Goal: Task Accomplishment & Management: Use online tool/utility

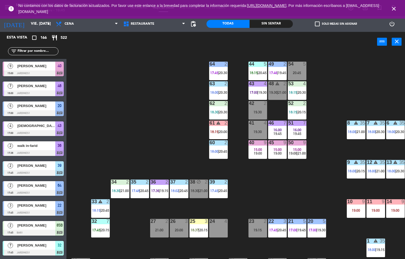
click at [264, 190] on div "44 5 18:15 | 20:45 49 2 17:46 | 19:45 54 5 20:45 64 2 17:45 | 20:30 48 warning …" at bounding box center [237, 155] width 335 height 207
click at [105, 230] on span "20:15" at bounding box center [105, 230] width 8 height 4
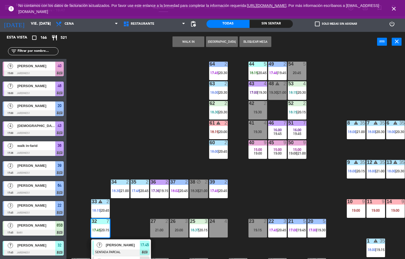
click at [252, 192] on div "44 5 18:15 | 20:45 49 2 17:46 | 19:45 54 5 20:45 64 2 17:45 | 20:30 48 warning …" at bounding box center [237, 155] width 335 height 207
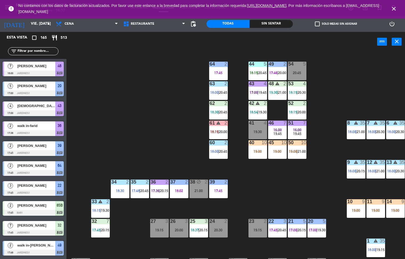
scroll to position [177, 0]
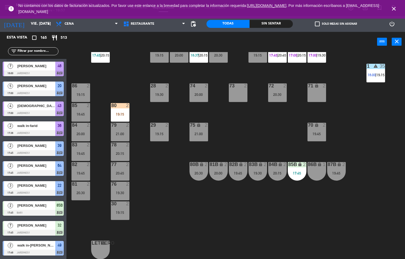
click at [115, 112] on div "19:15" at bounding box center [120, 114] width 19 height 4
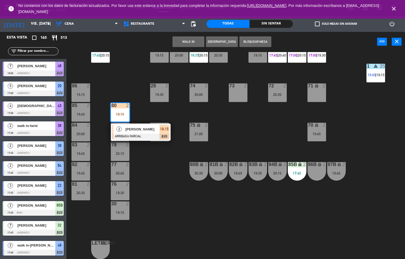
click at [136, 134] on div at bounding box center [140, 137] width 57 height 6
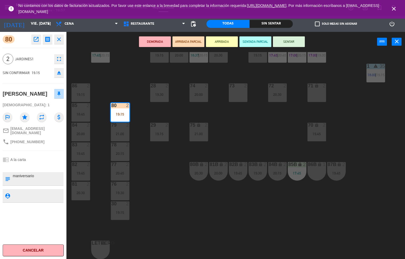
click at [136, 230] on div "44 5 18:15 | 20:45 49 2 17:46 | 20:00 54 5 20:45 64 2 17:45 48 warning 2 19:30 …" at bounding box center [237, 155] width 335 height 207
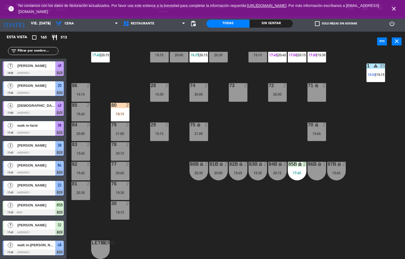
scroll to position [1133, 0]
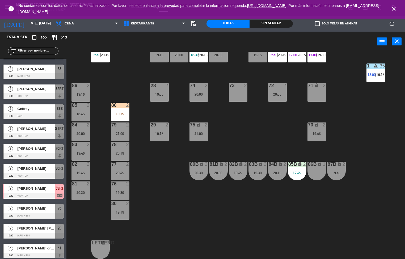
click at [175, 227] on div "44 5 18:15 | 20:45 49 2 17:46 | 20:00 54 5 20:45 64 2 17:45 48 warning 2 19:30 …" at bounding box center [237, 155] width 335 height 207
click at [166, 219] on div "44 5 18:15 | 20:45 49 2 17:46 | 20:00 54 5 20:45 64 2 17:45 48 warning 2 19:30 …" at bounding box center [237, 155] width 335 height 207
click at [267, 23] on div "Sin sentar" at bounding box center [271, 24] width 43 height 8
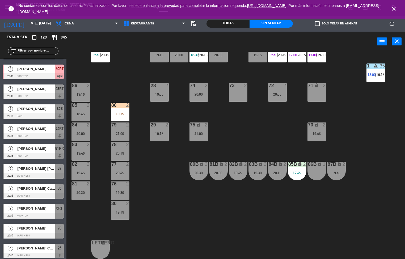
scroll to position [297, 0]
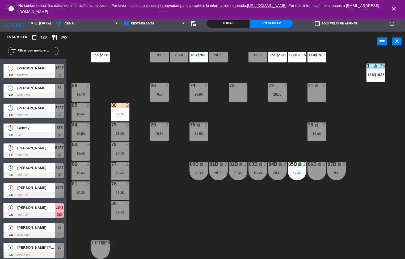
click at [394, 9] on icon "close" at bounding box center [394, 9] width 6 height 6
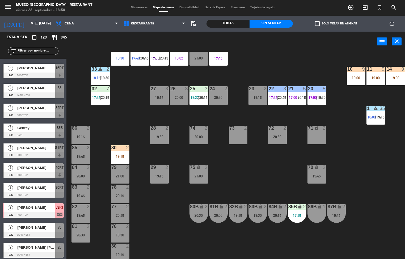
scroll to position [84, 0]
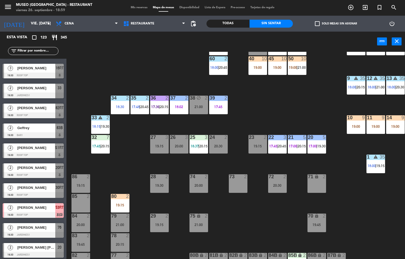
click at [128, 196] on div "2" at bounding box center [127, 196] width 3 height 5
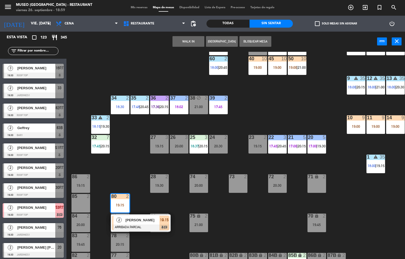
click at [72, 175] on div "86" at bounding box center [72, 176] width 0 height 5
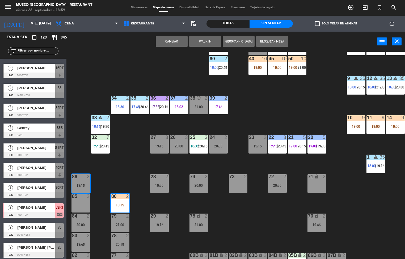
click at [170, 42] on button "Cambiar" at bounding box center [172, 41] width 32 height 11
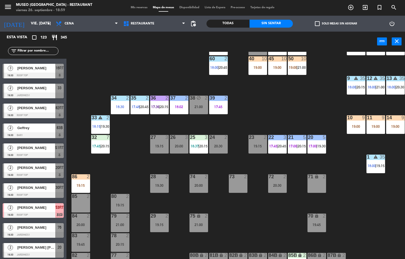
click at [81, 182] on div "86 2 19:15" at bounding box center [80, 183] width 19 height 19
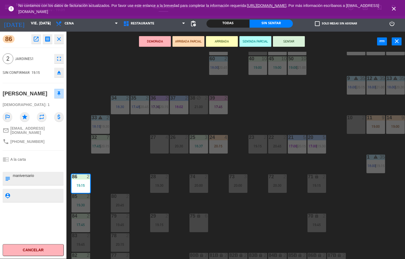
click at [236, 226] on div "44 5 18:15 | 20:45 49 2 17:46 | 20:00 54 warning 5 19:30 | 20:45 64 2 17:45 48 …" at bounding box center [237, 155] width 335 height 207
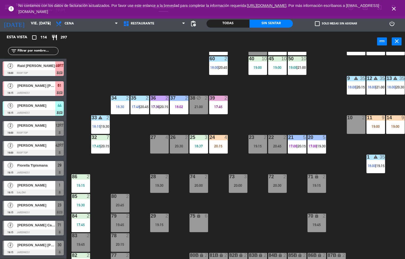
click at [160, 62] on div "44 5 18:15 | 20:45 49 2 17:46 | 20:00 54 warning 5 19:30 | 20:45 64 2 17:45 48 …" at bounding box center [237, 155] width 335 height 207
click at [140, 159] on div "44 5 18:15 | 20:45 49 2 17:46 | 20:00 54 warning 5 19:30 | 20:45 64 2 17:45 48 …" at bounding box center [237, 155] width 335 height 207
click at [141, 127] on div "44 5 18:15 | 20:45 49 2 17:46 | 20:00 54 warning 5 19:30 | 20:45 64 2 17:45 48 …" at bounding box center [237, 155] width 335 height 207
click at [85, 216] on div "2" at bounding box center [89, 216] width 9 height 5
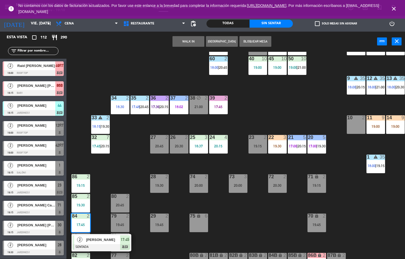
click at [92, 246] on div at bounding box center [101, 247] width 57 height 6
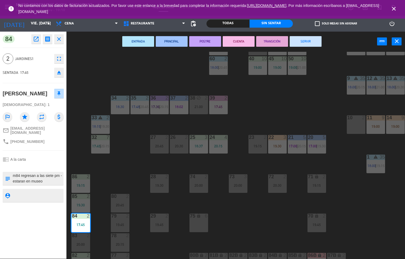
click at [130, 173] on div "44 5 18:15 | 20:45 49 2 17:46 | 20:00 54 warning 5 19:30 | 20:45 64 2 17:45 48 …" at bounding box center [237, 155] width 335 height 207
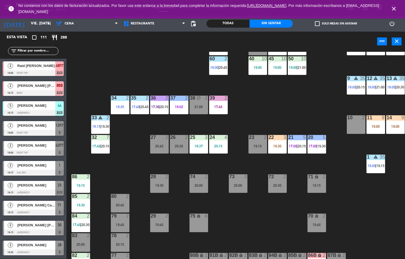
click at [3, 163] on div at bounding box center [3, 168] width 1 height 15
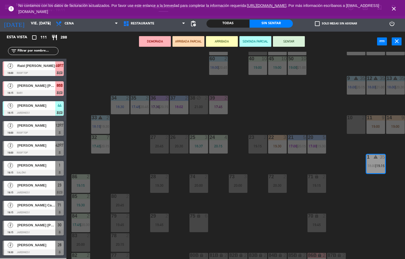
click at [126, 175] on div "44 5 18:15 | 20:45 49 2 17:46 | 20:00 54 warning 5 19:30 | 20:45 64 2 17:45 48 …" at bounding box center [237, 155] width 335 height 207
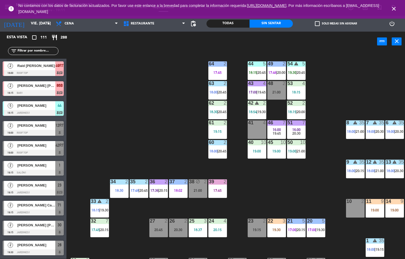
scroll to position [1, 1]
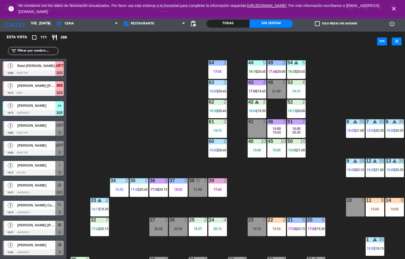
click at [220, 26] on div "Todas" at bounding box center [227, 24] width 43 height 8
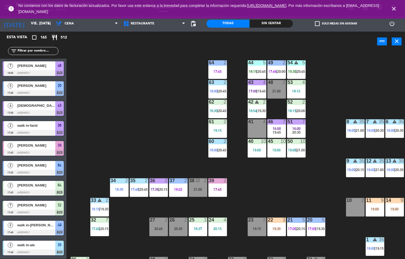
click at [263, 26] on div "Sin sentar" at bounding box center [271, 24] width 43 height 8
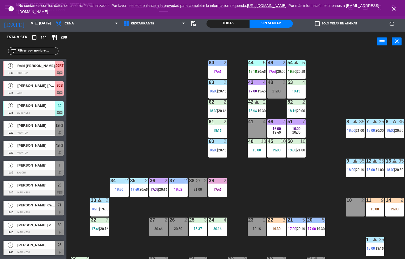
click at [393, 8] on icon "close" at bounding box center [394, 9] width 6 height 6
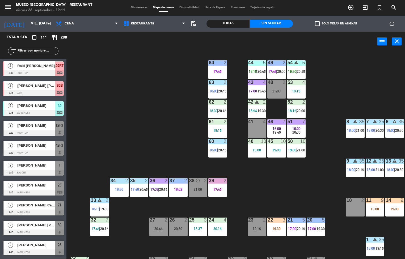
click at [257, 188] on div "44 5 18:15 | 20:45 49 2 17:46 | 20:00 54 warning 5 19:30 | 20:45 64 2 17:45 48 …" at bounding box center [237, 155] width 335 height 207
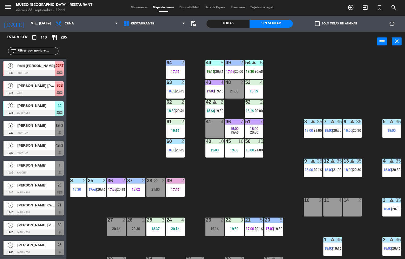
scroll to position [67, 43]
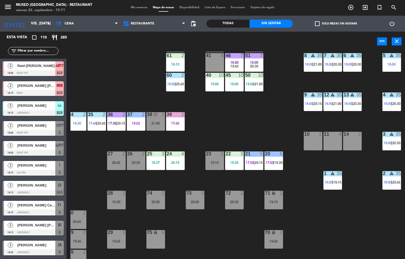
click at [309, 240] on div "44 5 18:15 | 20:45 49 2 17:46 | 20:00 54 warning 5 19:30 | 20:45 64 2 17:45 48 …" at bounding box center [237, 155] width 335 height 207
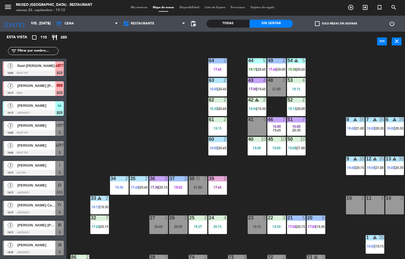
scroll to position [50, 1]
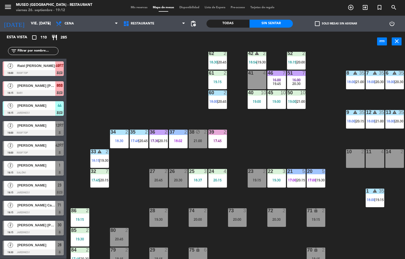
click at [242, 243] on div "44 5 18:15 | 20:45 49 2 17:46 | 20:00 54 warning 5 19:30 | 20:45 64 2 17:45 48 …" at bounding box center [237, 155] width 335 height 207
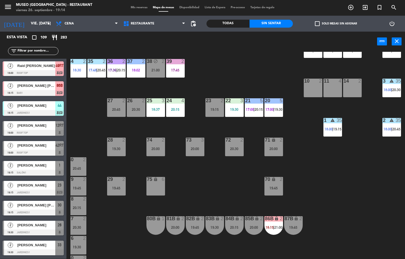
scroll to position [120, 0]
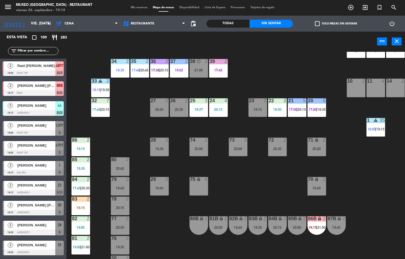
click at [86, 147] on div "19:15" at bounding box center [80, 149] width 19 height 4
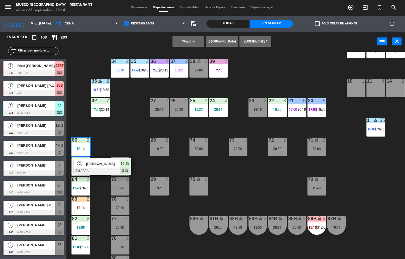
click at [106, 171] on div at bounding box center [101, 171] width 57 height 6
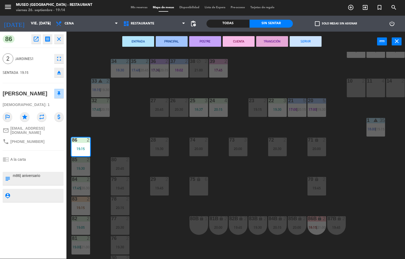
click at [143, 42] on button "ENTRADA" at bounding box center [138, 41] width 32 height 11
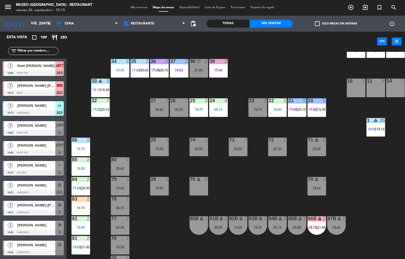
click at [84, 167] on div "19:30" at bounding box center [80, 169] width 19 height 4
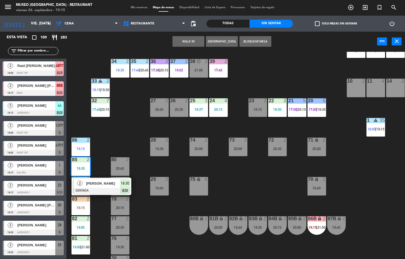
click at [151, 215] on div "44 5 18:15 | 20:45 49 2 17:46 | 20:00 54 warning 5 19:30 | 20:45 64 2 17:45 48 …" at bounding box center [237, 155] width 335 height 207
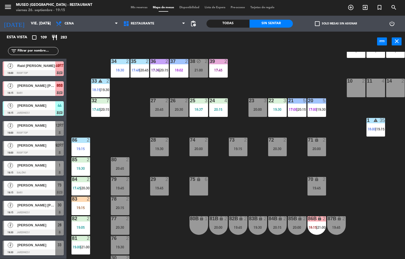
click at [87, 168] on div "19:30" at bounding box center [80, 169] width 19 height 4
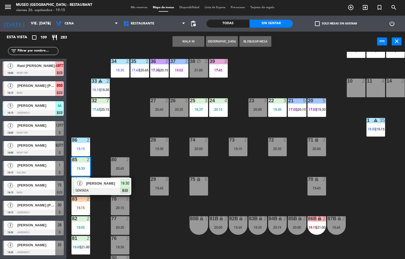
click at [109, 188] on div at bounding box center [101, 191] width 57 height 6
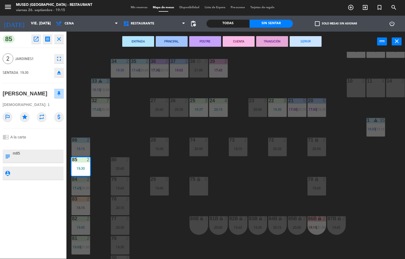
click at [143, 41] on button "ENTRADA" at bounding box center [138, 41] width 32 height 11
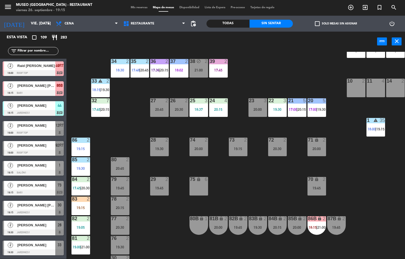
click at [342, 128] on div "44 5 18:15 | 20:45 49 2 17:46 | 20:00 54 warning 5 19:30 | 20:45 64 2 17:45 48 …" at bounding box center [237, 155] width 335 height 207
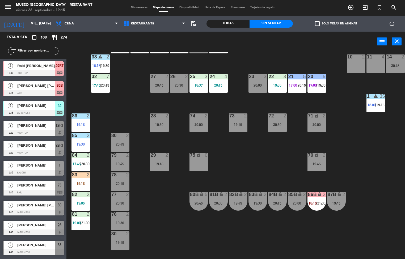
scroll to position [144, 0]
click at [227, 179] on div "44 5 18:15 49 2 17:46 | 20:00 54 warning 5 19:30 64 2 17:45 48 2 21:00 53 4 18:…" at bounding box center [237, 155] width 335 height 207
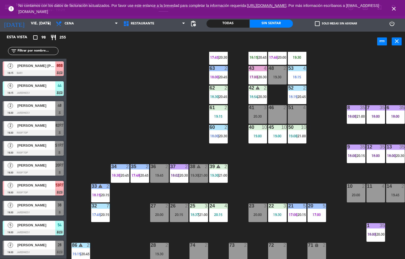
scroll to position [139, 0]
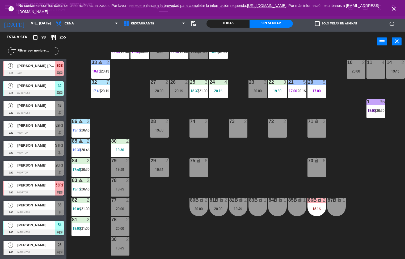
click at [122, 148] on div "19:30" at bounding box center [120, 150] width 19 height 4
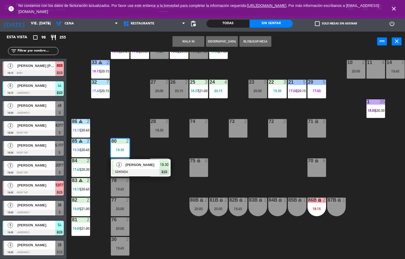
click at [137, 173] on div at bounding box center [140, 172] width 57 height 6
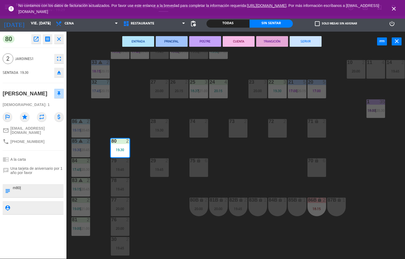
click at [155, 217] on div "44 6 18:15 | 20:45 49 2 17:46 | 20:00 54 5 19:30 64 2 17:45 | 20:30 48 2 19:30 …" at bounding box center [237, 155] width 335 height 207
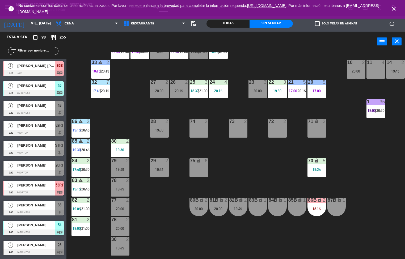
click at [118, 151] on div "19:30" at bounding box center [120, 150] width 19 height 4
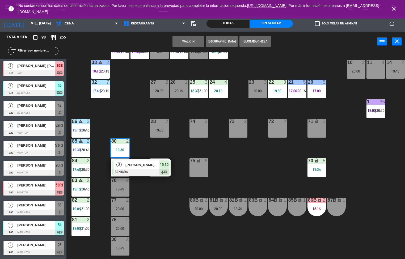
click at [139, 166] on span "[PERSON_NAME]" at bounding box center [142, 165] width 34 height 6
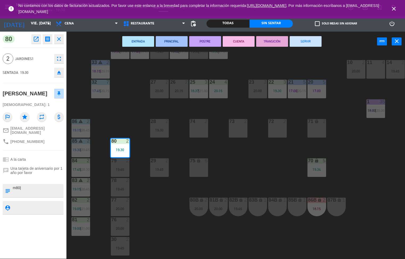
click at [164, 239] on div "44 5 20:45 49 2 17:46 | 20:00 54 5 19:30 64 2 17:45 | 20:30 48 2 19:30 53 4 18:…" at bounding box center [237, 155] width 335 height 207
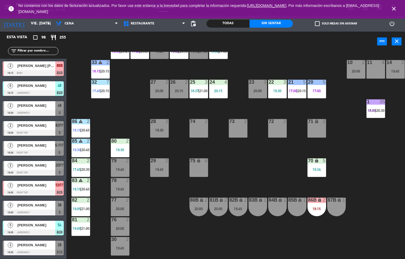
click at [79, 228] on span "19:00" at bounding box center [77, 228] width 8 height 4
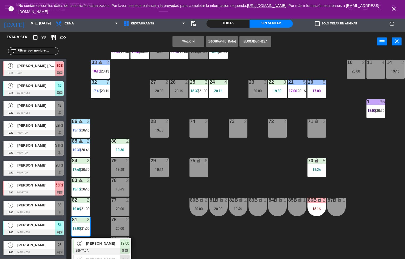
click at [92, 245] on span "[PERSON_NAME]" at bounding box center [103, 244] width 34 height 6
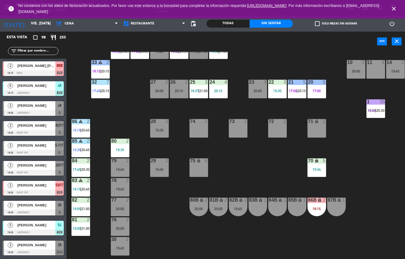
click at [173, 231] on div "44 5 20:45 49 2 17:46 | 20:00 54 5 19:30 64 2 17:45 | 20:30 48 2 19:30 53 4 18:…" at bounding box center [237, 155] width 335 height 207
click at [81, 227] on div "21:00" at bounding box center [85, 229] width 8 height 4
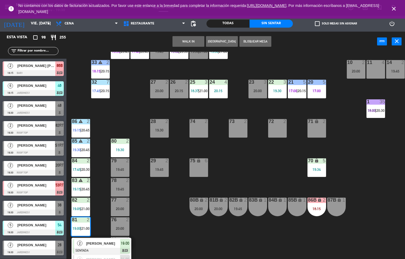
click at [93, 243] on span "[PERSON_NAME]" at bounding box center [103, 244] width 34 height 6
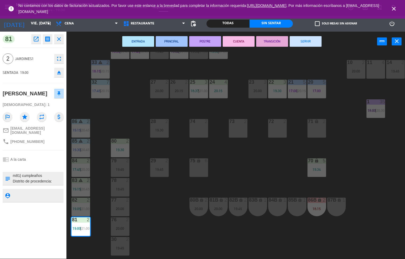
click at [174, 231] on div "44 5 20:45 49 2 17:46 | 20:00 54 5 19:30 64 2 17:45 | 20:30 48 2 19:30 53 4 18:…" at bounding box center [237, 155] width 335 height 207
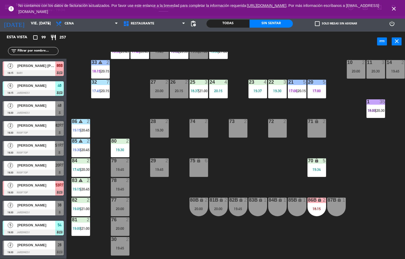
click at [264, 168] on div "44 5 20:45 49 2 17:46 | 20:00 54 5 19:30 64 2 17:45 | 20:30 48 2 19:30 53 4 18:…" at bounding box center [237, 155] width 335 height 207
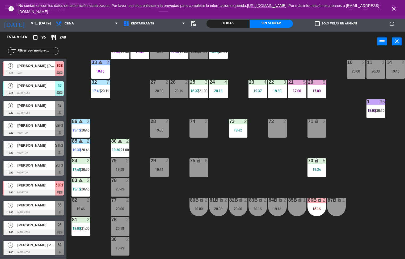
click at [164, 226] on div "44 5 20:45 49 2 17:46 | 20:00 54 5 19:30 64 2 17:45 | 20:30 48 2 19:30 53 4 18:…" at bounding box center [237, 155] width 335 height 207
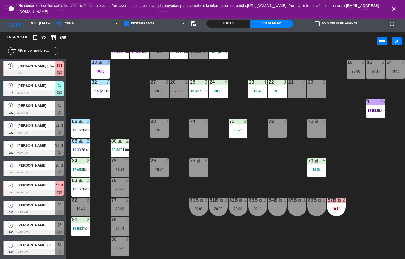
click at [215, 239] on div "44 5 20:45 49 2 17:46 | 20:00 54 5 19:30 64 2 17:45 | 20:30 48 2 19:30 53 4 18:…" at bounding box center [237, 155] width 335 height 207
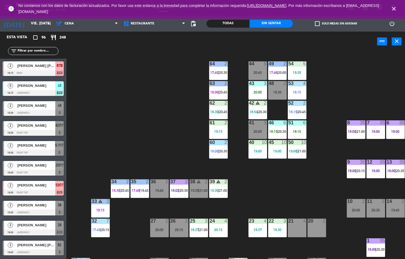
scroll to position [64, 0]
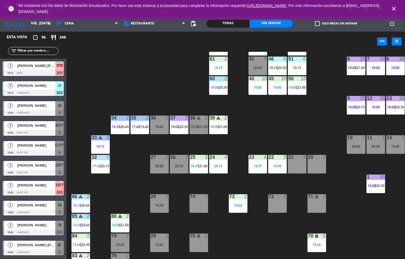
click at [235, 242] on div "44 5 20:45 49 2 17:46 | 20:00 54 5 19:30 64 2 17:45 | 20:30 48 2 19:30 53 4 18:…" at bounding box center [237, 155] width 335 height 207
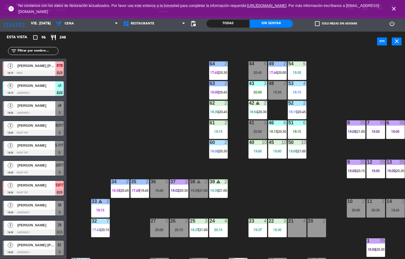
scroll to position [0, 0]
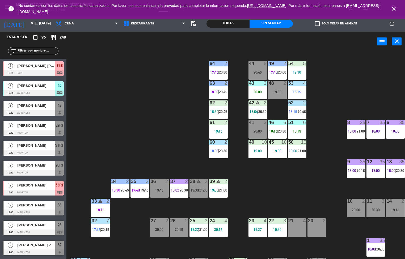
click at [243, 229] on div "44 5 20:45 49 2 17:46 | 20:00 54 5 19:30 64 2 17:45 | 20:30 48 2 19:30 53 4 18:…" at bounding box center [237, 155] width 335 height 207
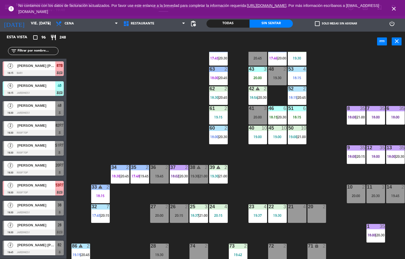
scroll to position [83, 0]
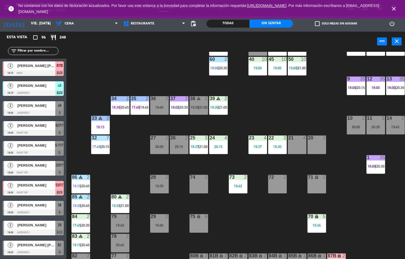
click at [204, 192] on div "74 2" at bounding box center [198, 184] width 19 height 19
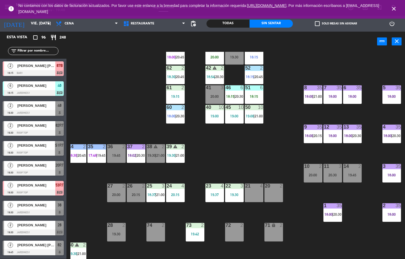
scroll to position [0, 43]
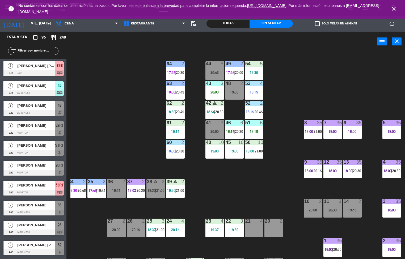
click at [177, 236] on div "24 4 20:15" at bounding box center [175, 228] width 19 height 19
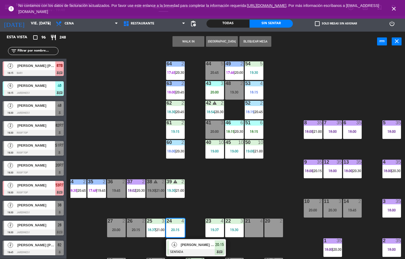
click at [234, 187] on div "44 5 20:45 49 2 17:46 | 20:00 54 5 19:30 64 2 17:45 | 20:30 48 2 19:30 53 4 18:…" at bounding box center [237, 155] width 335 height 207
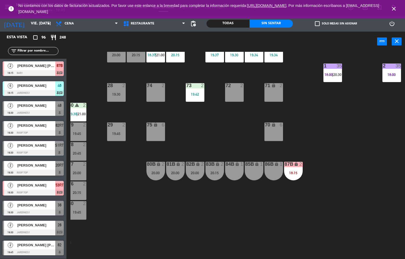
scroll to position [177, 0]
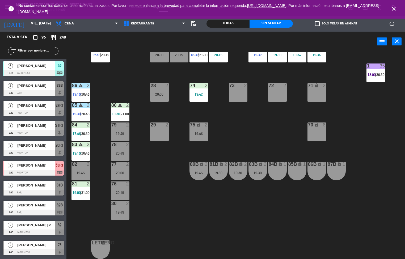
click at [220, 205] on div "44 5 20:45 49 2 17:46 | 20:00 54 5 19:30 64 2 17:45 | 20:30 48 2 20:15 53 4 18:…" at bounding box center [237, 155] width 335 height 207
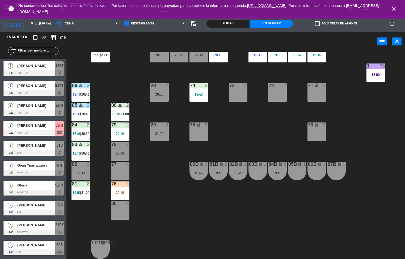
click at [147, 254] on div "44 5 20:45 49 2 17:46 | 20:00 54 5 19:30 64 2 17:45 | 20:30 48 2 19:45 53 4 18:…" at bounding box center [237, 155] width 335 height 207
click at [360, 156] on div "44 5 20:45 49 2 17:46 | 20:00 54 5 19:30 64 2 17:45 | 20:30 48 2 19:45 53 4 18:…" at bounding box center [237, 155] width 335 height 207
click at [131, 250] on div "44 5 20:45 49 2 17:46 | 20:00 54 5 19:30 64 2 17:45 | 20:30 48 2 19:45 53 4 18:…" at bounding box center [237, 155] width 335 height 207
click at [3, 170] on div at bounding box center [33, 173] width 61 height 6
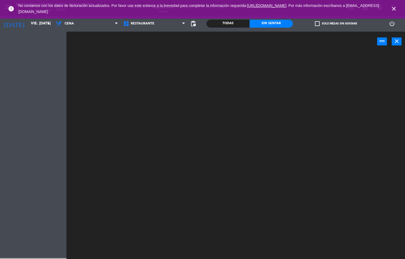
scroll to position [0, 0]
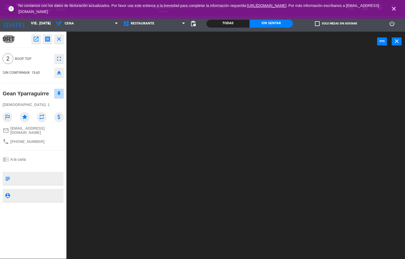
click at [160, 226] on div at bounding box center [237, 155] width 335 height 207
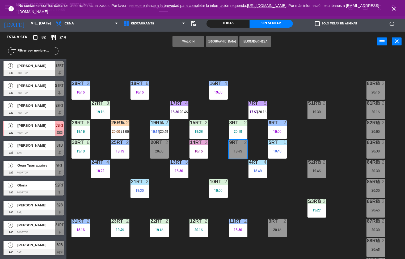
click at [391, 10] on icon "close" at bounding box center [394, 9] width 6 height 6
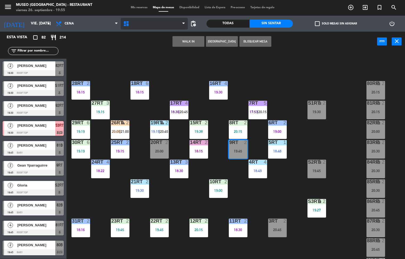
click at [159, 21] on span "Restaurante" at bounding box center [154, 24] width 67 height 12
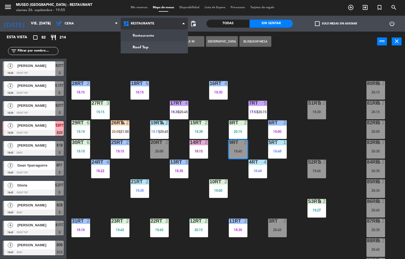
click at [151, 37] on ng-component "menu [GEOGRAPHIC_DATA] - Restaurant viernes 26. septiembre - 19:55 Mis reservas…" at bounding box center [202, 129] width 405 height 259
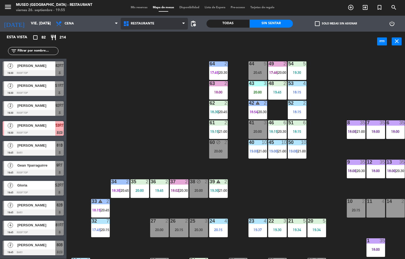
scroll to position [177, 0]
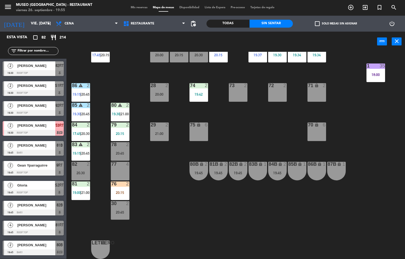
click at [123, 132] on div "20:15" at bounding box center [120, 134] width 19 height 4
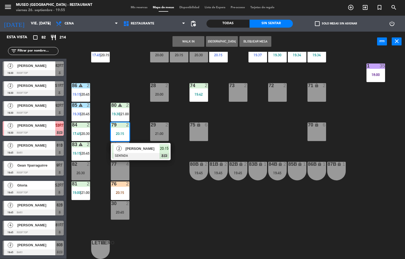
click at [143, 146] on span "[PERSON_NAME]" at bounding box center [142, 149] width 34 height 6
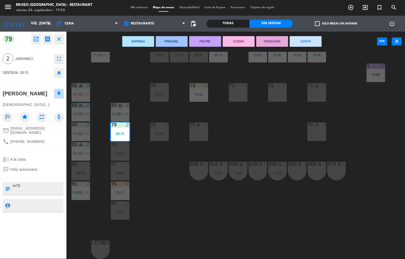
click at [147, 254] on div "44 5 20:45 49 2 17:46 | 20:00 54 5 19:30 64 2 17:45 | 20:30 48 2 19:45 53 4 18:…" at bounding box center [237, 155] width 335 height 207
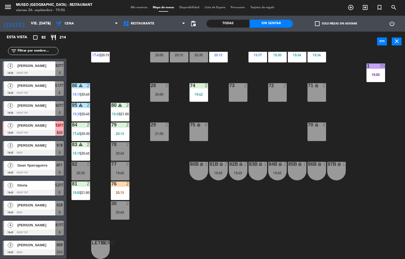
click at [120, 124] on div at bounding box center [120, 125] width 9 height 5
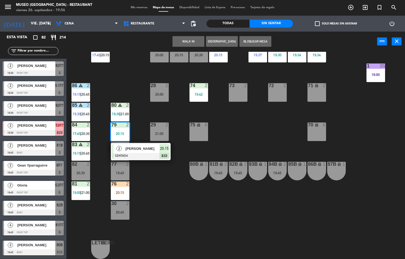
click at [148, 146] on span "[PERSON_NAME]" at bounding box center [142, 149] width 34 height 6
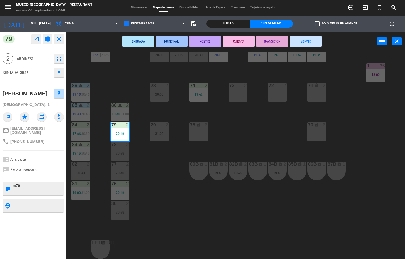
click at [185, 248] on div "44 5 20:15 49 2 17:46 | 20:00 54 5 19:30 64 2 17:45 | 20:30 48 2 19:45 53 4 18:…" at bounding box center [237, 155] width 335 height 207
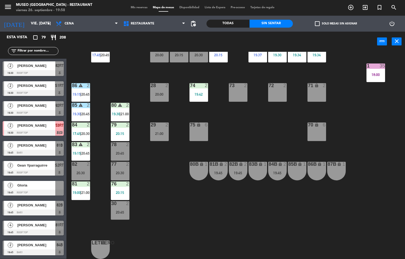
click at [127, 142] on div "2" at bounding box center [127, 144] width 3 height 5
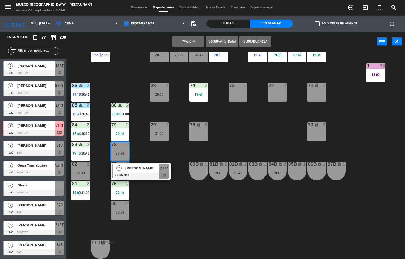
click at [147, 150] on div "44 5 20:15 49 2 17:46 | 20:00 54 5 19:30 64 2 17:45 | 20:30 48 2 19:45 53 4 18:…" at bounding box center [237, 155] width 335 height 207
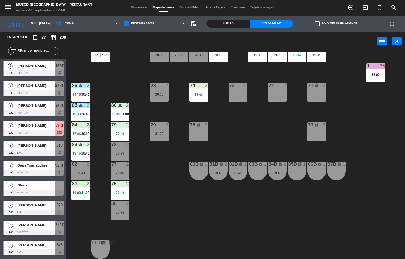
click at [123, 132] on div "20:15" at bounding box center [120, 134] width 19 height 4
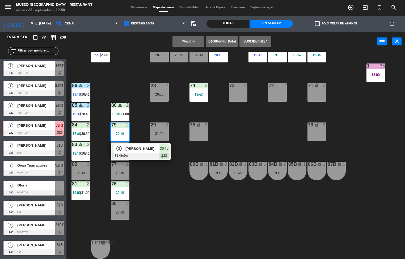
click at [161, 255] on div "44 5 20:15 49 2 17:46 | 20:00 54 5 19:30 64 2 17:45 | 20:30 48 2 19:45 53 4 18:…" at bounding box center [237, 155] width 335 height 207
click at [145, 149] on div "[PERSON_NAME]" at bounding box center [142, 148] width 35 height 9
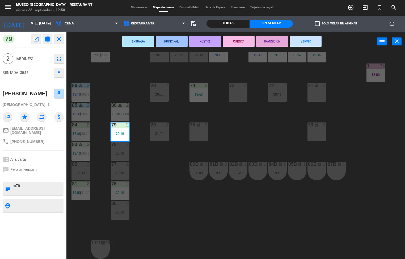
click at [181, 252] on div "44 5 20:15 49 2 17:46 | 20:00 54 5 19:30 64 2 17:45 | 20:30 48 2 19:45 53 4 18:…" at bounding box center [237, 155] width 335 height 207
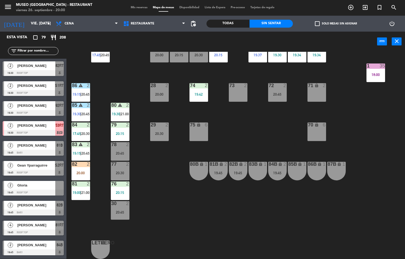
click at [209, 212] on div "44 5 20:15 49 2 17:46 | 20:00 54 5 19:30 64 2 17:45 | 20:30 48 2 19:45 53 4 18:…" at bounding box center [237, 155] width 335 height 207
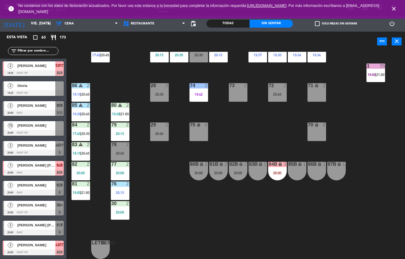
click at [164, 253] on div "44 5 20:15 49 2 17:46 54 5 19:30 64 2 17:45 | 20:30 48 2 19:45 53 4 18:15 63 2 …" at bounding box center [237, 155] width 335 height 207
click at [171, 216] on div "44 5 20:15 49 2 17:46 54 5 19:30 64 2 17:45 | 20:30 48 2 19:45 53 4 18:15 63 2 …" at bounding box center [237, 155] width 335 height 207
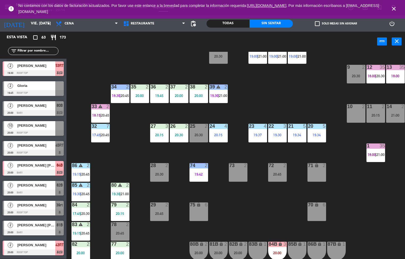
click at [153, 96] on div "19:45" at bounding box center [159, 96] width 19 height 4
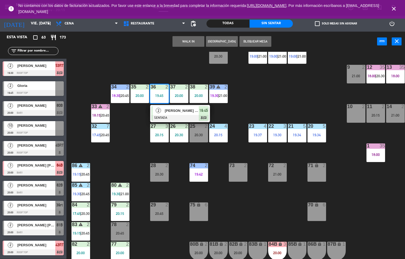
click at [229, 201] on div "44 5 20:15 49 2 17:46 | 20:45 54 5 19:30 64 2 17:45 | 20:30 48 2 19:45 53 4 18:…" at bounding box center [237, 155] width 335 height 207
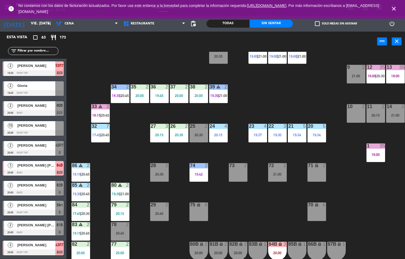
click at [195, 96] on div "20:00" at bounding box center [198, 96] width 19 height 4
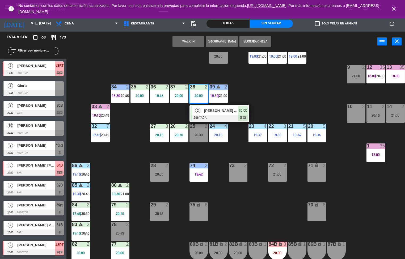
click at [160, 241] on div "44 5 20:15 49 2 17:46 | 20:45 54 5 19:30 64 2 17:45 | 20:30 48 2 19:45 53 4 18:…" at bounding box center [237, 155] width 335 height 207
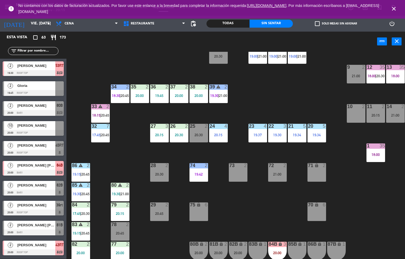
click at [179, 94] on div "20:00" at bounding box center [179, 96] width 19 height 4
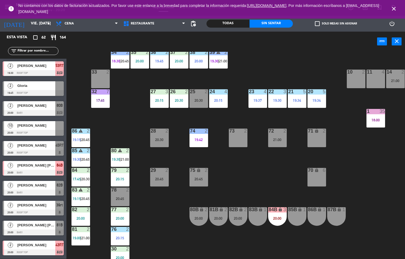
scroll to position [130, 0]
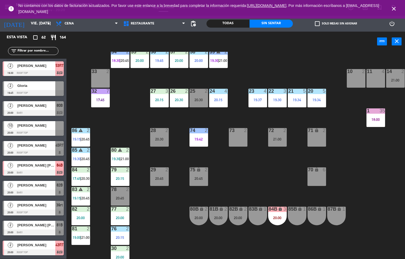
click at [120, 152] on icon "warning" at bounding box center [120, 150] width 5 height 5
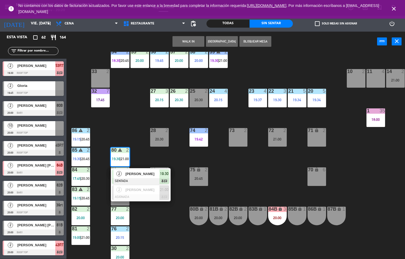
click at [150, 179] on div at bounding box center [140, 181] width 57 height 6
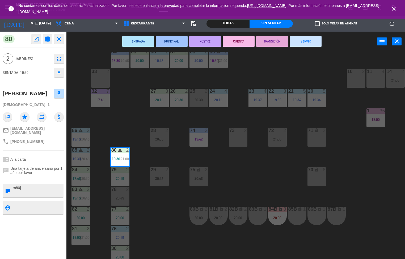
click at [210, 41] on button "POSTRE" at bounding box center [205, 41] width 32 height 11
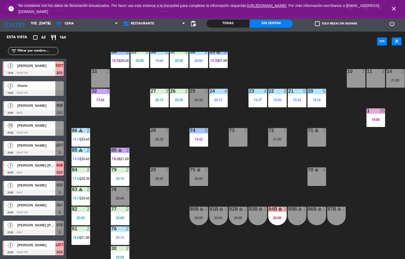
click at [121, 176] on div "79 2 20:15" at bounding box center [120, 176] width 19 height 19
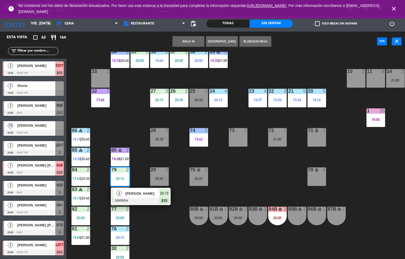
click at [155, 200] on div at bounding box center [140, 201] width 57 height 6
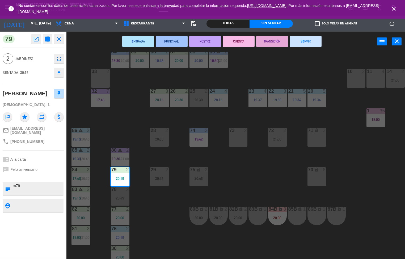
click at [142, 42] on button "ENTRADA" at bounding box center [138, 41] width 32 height 11
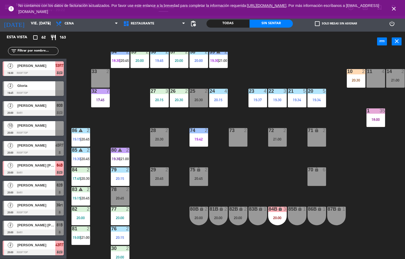
click at [252, 250] on div "44 5 20:15 49 2 20:45 54 5 19:30 64 2 20:30 48 2 19:45 53 4 18:15 | 20:45 63 2 …" at bounding box center [237, 155] width 335 height 207
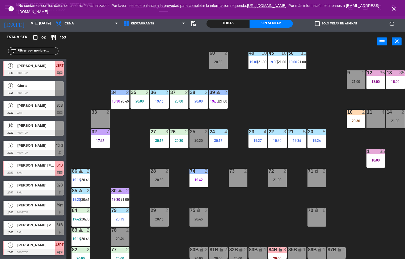
scroll to position [61, 0]
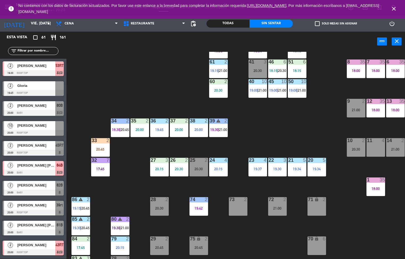
click at [179, 88] on div "44 5 20:15 49 2 20:45 54 5 19:30 64 2 20:30 48 2 19:45 53 4 18:15 | 20:45 63 2 …" at bounding box center [237, 155] width 335 height 207
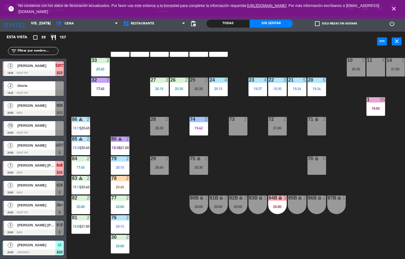
scroll to position [140, 0]
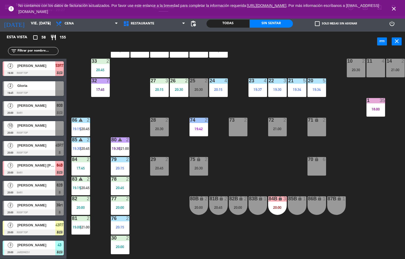
click at [163, 235] on div "44 5 20:15 49 2 20:00 54 5 19:30 64 2 20:45 48 2 19:45 53 4 18:15 | 20:45 63 2 …" at bounding box center [237, 155] width 335 height 207
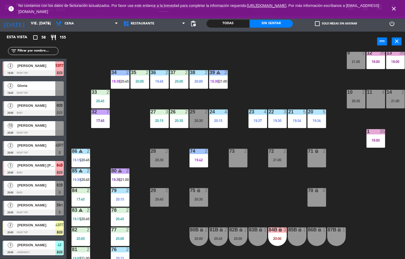
scroll to position [109, 0]
click at [95, 99] on div "20:45" at bounding box center [100, 101] width 19 height 4
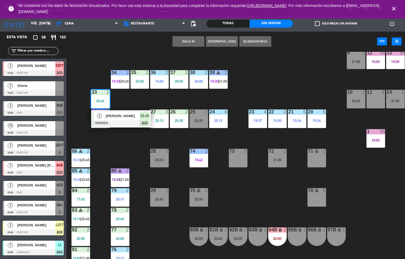
click at [122, 114] on span "[PERSON_NAME]" at bounding box center [123, 116] width 34 height 6
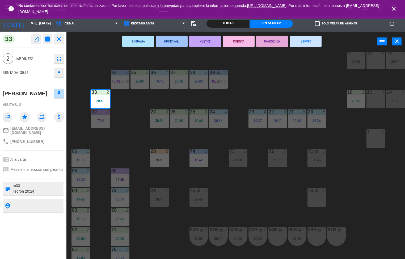
click at [112, 249] on div "76" at bounding box center [111, 249] width 0 height 5
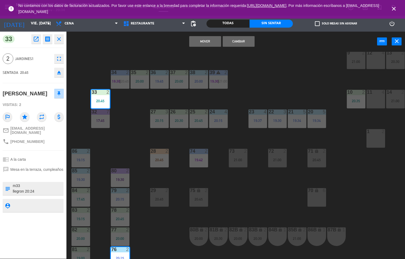
click at [152, 250] on div "44 5 20:15 49 2 20:00 54 5 19:30 64 2 20:45 48 2 19:45 53 4 18:15 63 2 20:08 43…" at bounding box center [237, 155] width 335 height 207
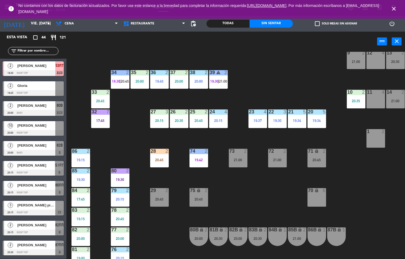
click at [123, 219] on div "20:45" at bounding box center [120, 219] width 19 height 4
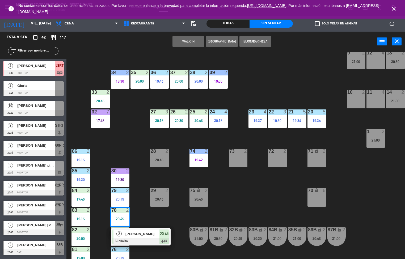
click at [170, 245] on div "2 [PERSON_NAME] SENTADA 20:45 chat" at bounding box center [141, 236] width 60 height 17
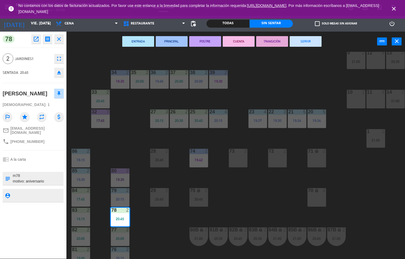
click at [128, 139] on div "44 5 20:15 49 2 20:00 54 5 19:30 64 2 20:45 48 2 19:45 53 4 18:15 63 2 20:08 43…" at bounding box center [237, 155] width 335 height 207
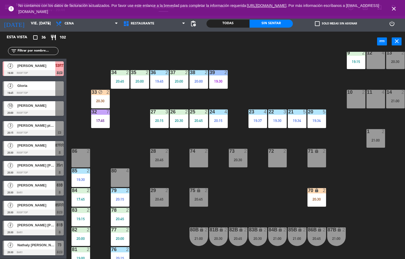
click at [247, 197] on div "44 5 20:15 49 2 20:00 54 5 19:30 64 2 20:45 48 2 19:45 53 4 18:15 63 2 20:08 43…" at bounding box center [237, 155] width 335 height 207
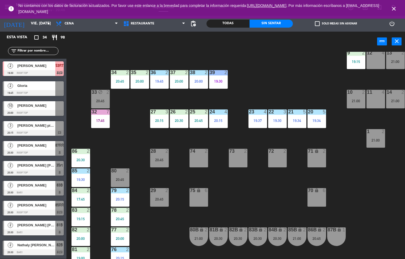
click at [170, 253] on div "44 5 20:15 49 2 20:00 54 5 19:30 64 2 20:45 48 2 19:45 53 4 18:15 63 2 20:08 43…" at bounding box center [237, 155] width 335 height 207
click at [259, 208] on div "44 5 20:15 49 2 20:00 54 5 19:30 64 2 20:45 48 2 19:45 53 4 18:15 63 2 20:08 43…" at bounding box center [237, 155] width 335 height 207
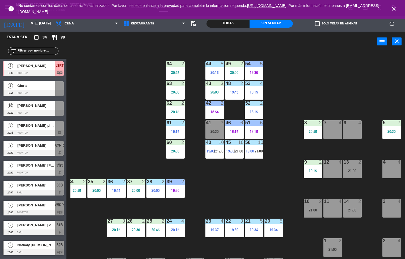
scroll to position [0, 41]
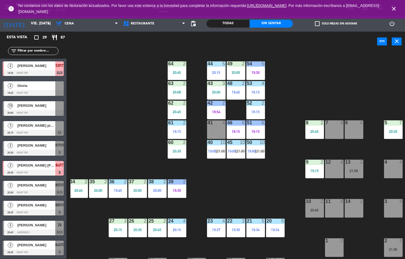
click at [141, 148] on div "44 5 20:15 49 2 20:00 54 5 19:30 64 2 20:45 48 2 19:45 53 4 18:15 63 2 20:08 43…" at bounding box center [237, 155] width 335 height 207
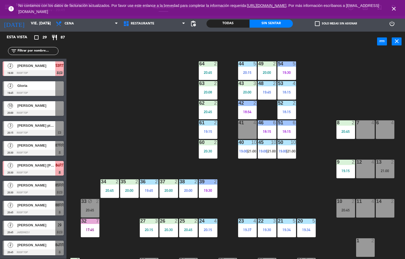
scroll to position [0, 0]
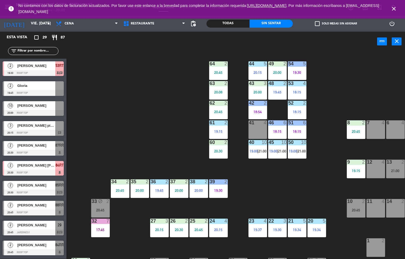
click at [182, 151] on div "44 5 20:15 49 2 20:00 54 5 19:30 64 2 20:45 48 2 19:45 53 4 18:15 63 2 20:08 43…" at bounding box center [237, 155] width 335 height 207
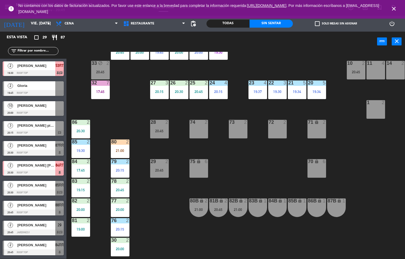
scroll to position [145, 0]
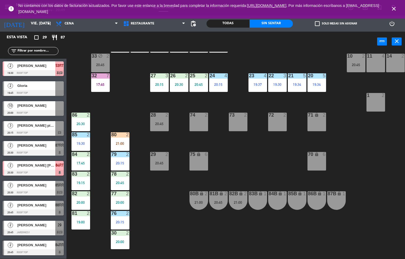
click at [79, 123] on div "20:30" at bounding box center [80, 124] width 19 height 4
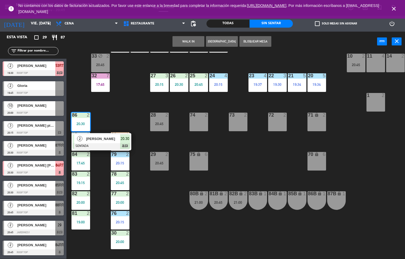
click at [100, 147] on div at bounding box center [101, 146] width 57 height 6
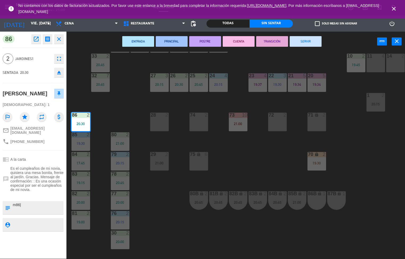
click at [171, 249] on div "44 5 20:15 49 2 20:00 54 5 19:30 64 2 20:45 48 2 19:45 53 4 18:15 63 2 20:08 43…" at bounding box center [237, 155] width 335 height 207
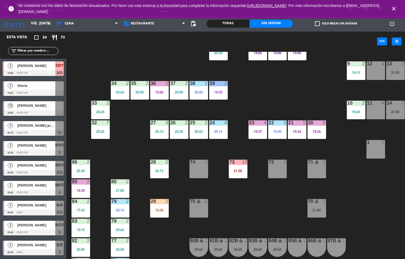
scroll to position [96, 0]
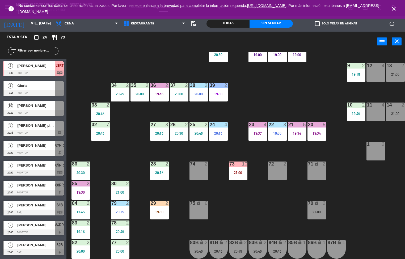
click at [101, 132] on div "20:45" at bounding box center [100, 134] width 19 height 4
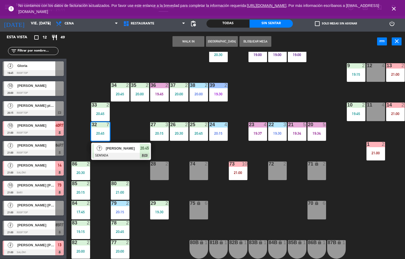
click at [128, 183] on div "2" at bounding box center [127, 183] width 3 height 5
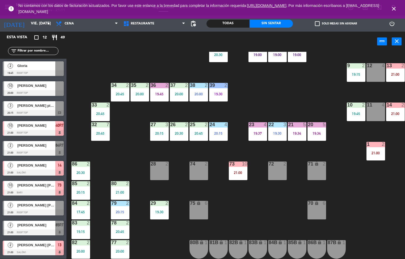
click at [151, 237] on div "44 5 20:15 49 2 20:00 54 5 19:30 64 2 20:45 48 2 19:45 53 4 18:15 63 2 20:08 43…" at bounding box center [237, 155] width 335 height 207
click at [124, 191] on div "21:00" at bounding box center [120, 193] width 19 height 4
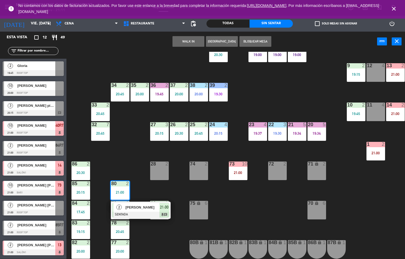
click at [151, 244] on div "44 5 20:15 49 2 20:00 54 5 19:30 64 2 20:45 48 2 19:45 53 4 18:15 63 2 20:08 43…" at bounding box center [237, 155] width 335 height 207
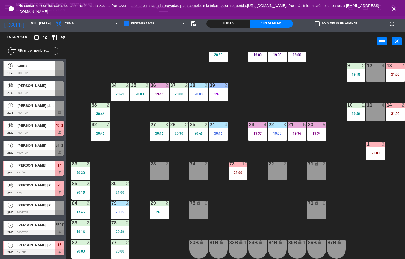
click at [74, 191] on div "20:15" at bounding box center [80, 193] width 19 height 4
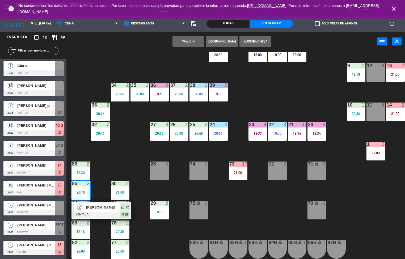
click at [104, 212] on div at bounding box center [101, 215] width 57 height 6
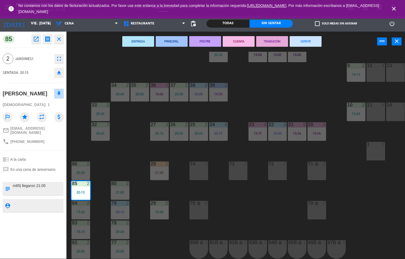
click at [127, 160] on div "44 5 20:15 49 2 20:00 54 5 19:30 64 2 20:45 48 2 19:45 53 4 18:15 63 2 20:08 43…" at bounding box center [237, 155] width 335 height 207
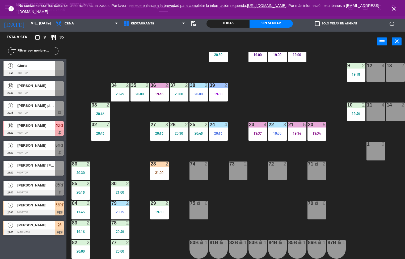
click at [156, 172] on div "21:00" at bounding box center [159, 173] width 19 height 4
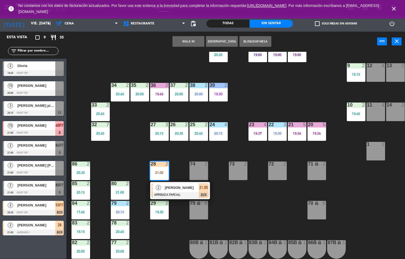
click at [165, 190] on span "[PERSON_NAME]" at bounding box center [182, 188] width 34 height 6
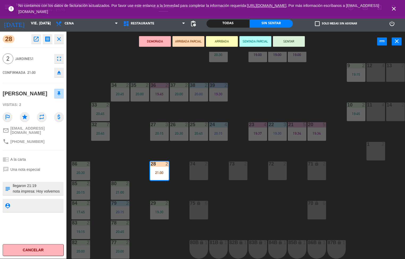
click at [37, 42] on icon "open_in_new" at bounding box center [36, 39] width 6 height 6
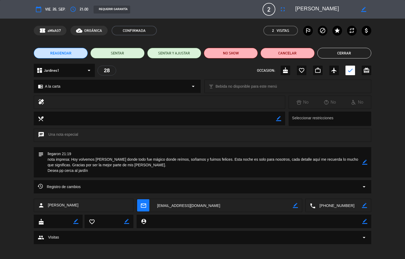
click at [337, 53] on button "Cerrar" at bounding box center [344, 53] width 54 height 11
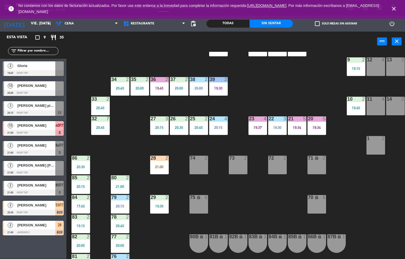
scroll to position [104, 0]
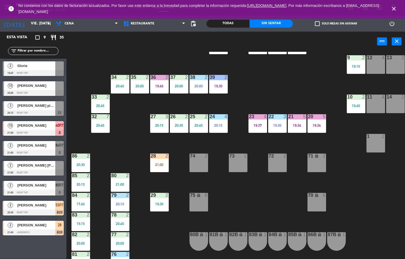
click at [166, 164] on div "21:00" at bounding box center [159, 165] width 19 height 4
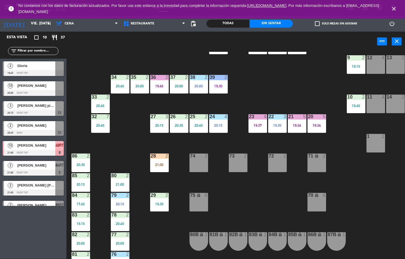
click at [356, 175] on div "44 5 20:15 49 2 20:00 54 5 19:30 64 2 20:45 48 2 19:45 53 4 18:15 63 2 20:08 43…" at bounding box center [237, 155] width 335 height 207
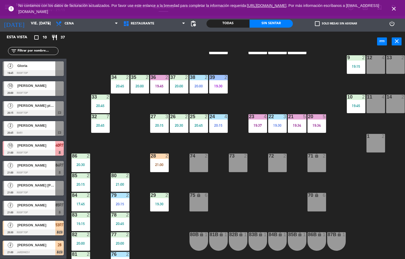
scroll to position [0, 0]
click at [15, 93] on div at bounding box center [33, 93] width 61 height 6
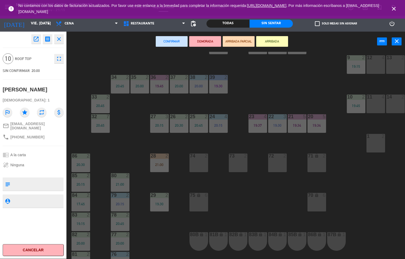
click at [58, 39] on icon "close" at bounding box center [59, 39] width 6 height 6
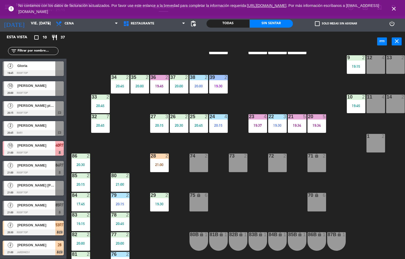
click at [26, 250] on div at bounding box center [33, 253] width 61 height 6
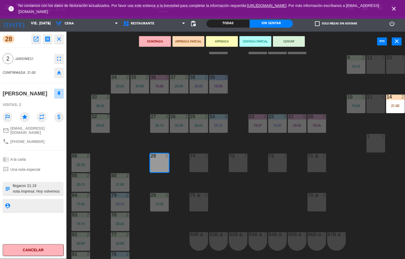
click at [58, 39] on icon "close" at bounding box center [59, 39] width 6 height 6
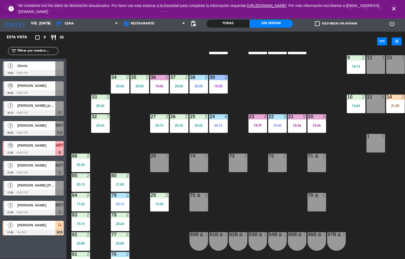
click at [153, 238] on div "44 5 20:15 49 2 20:00 54 5 19:30 64 2 20:45 48 2 19:45 53 4 18:15 63 2 20:08 43…" at bounding box center [237, 155] width 335 height 207
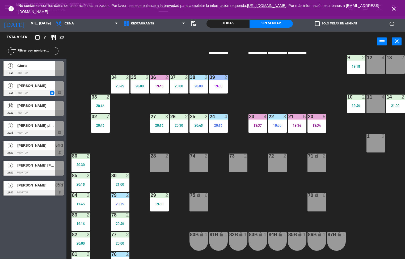
click at [245, 201] on div "44 5 20:15 49 2 20:00 54 5 19:30 64 2 20:45 48 2 19:45 53 4 18:15 63 2 20:08 43…" at bounding box center [237, 155] width 335 height 207
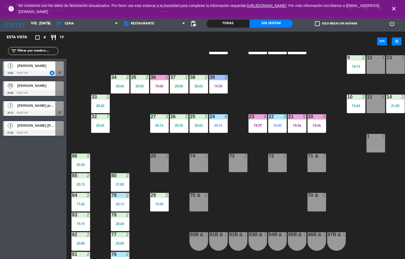
click at [122, 86] on div "20:45" at bounding box center [120, 86] width 19 height 4
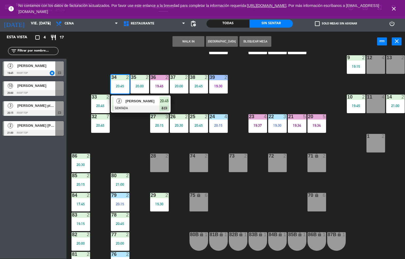
click at [139, 105] on div at bounding box center [140, 108] width 57 height 6
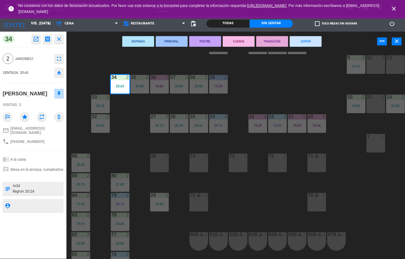
click at [39, 41] on icon "open_in_new" at bounding box center [36, 39] width 6 height 6
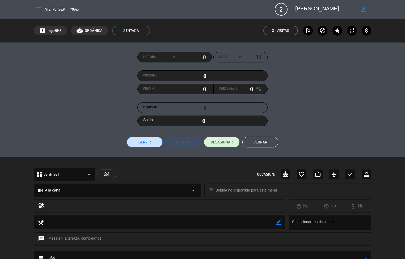
click at [58, 192] on span "A la carta" at bounding box center [52, 190] width 15 height 6
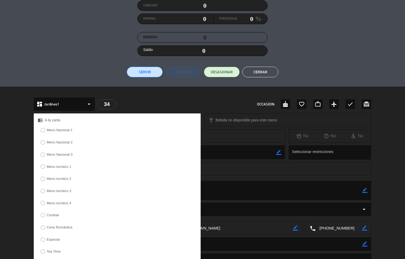
scroll to position [69, 0]
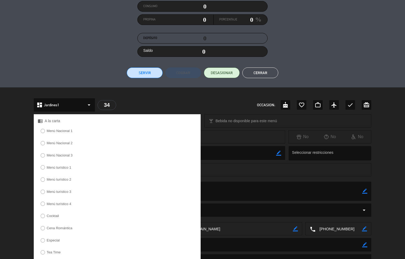
click at [24, 68] on div "Factura # Mesa # 34 Consumo 0 Propina 0 Porcentaje 0 % Depósito 0 Saldo 0 Servi…" at bounding box center [202, 30] width 405 height 114
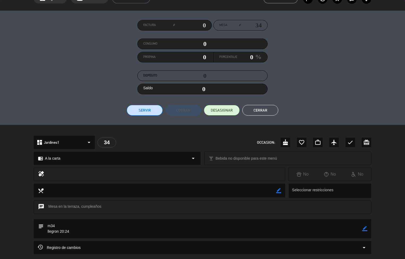
scroll to position [23, 0]
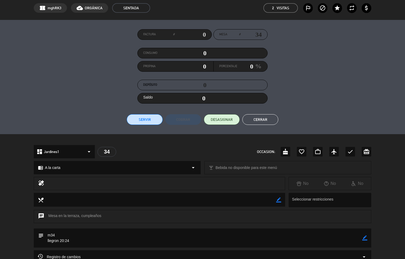
click at [257, 120] on button "Cerrar" at bounding box center [260, 119] width 36 height 11
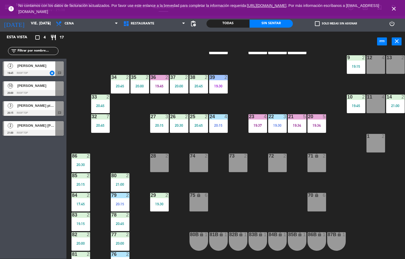
click at [119, 85] on div "20:45" at bounding box center [120, 86] width 19 height 4
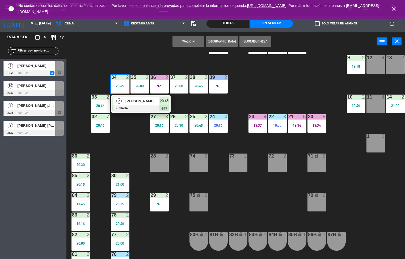
click at [107, 236] on div "77" at bounding box center [111, 234] width 9 height 5
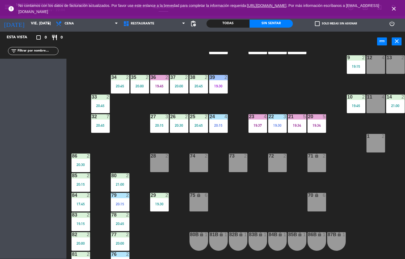
click at [120, 149] on div "44 5 20:15 49 2 20:00 54 5 19:30 64 2 20:45 48 2 19:45 53 4 18:15 63 2 20:08 43…" at bounding box center [237, 155] width 335 height 207
